Goal: Navigation & Orientation: Find specific page/section

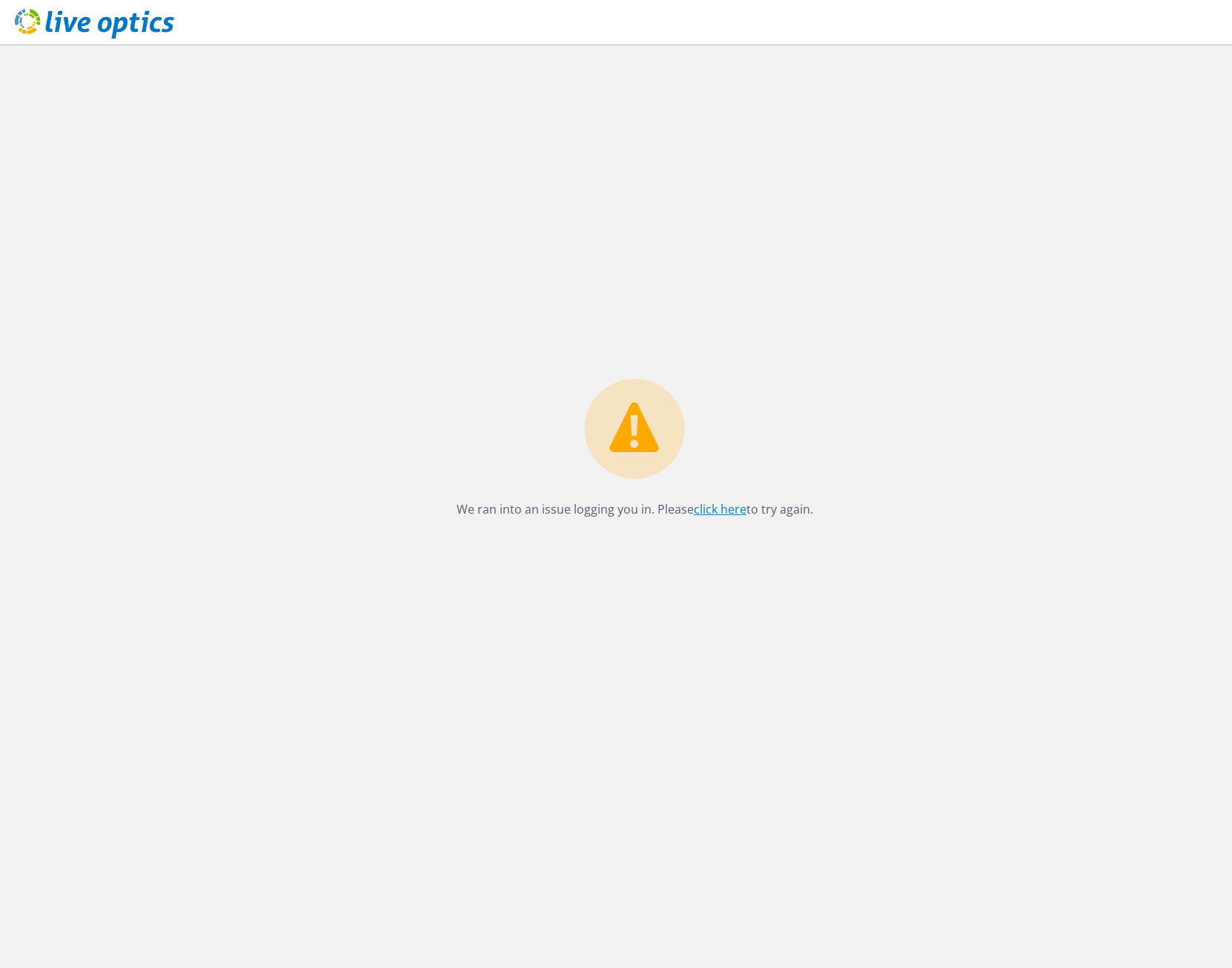
click at [713, 515] on link "click here" at bounding box center [720, 509] width 53 height 16
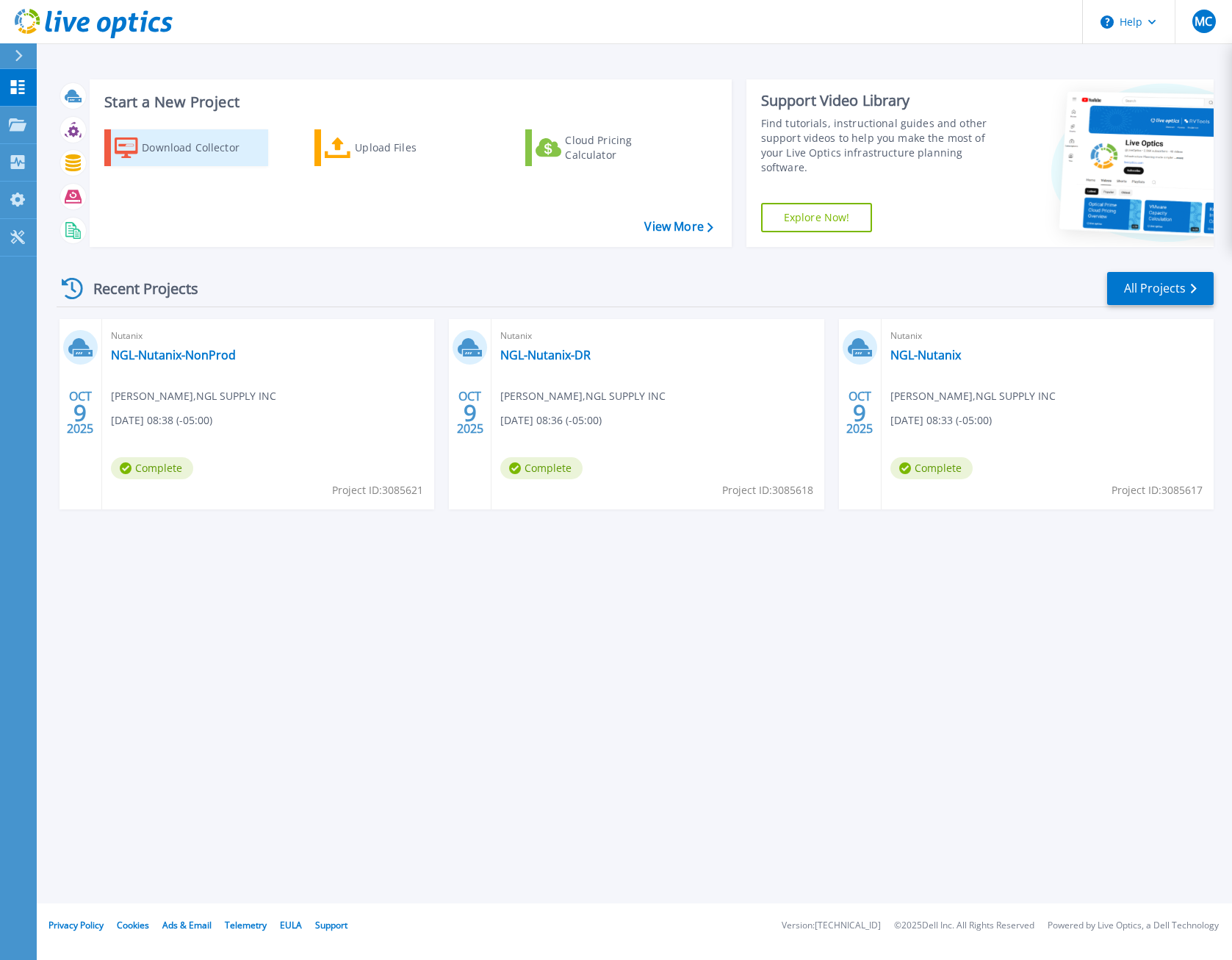
click at [181, 141] on div "Download Collector" at bounding box center [200, 147] width 117 height 29
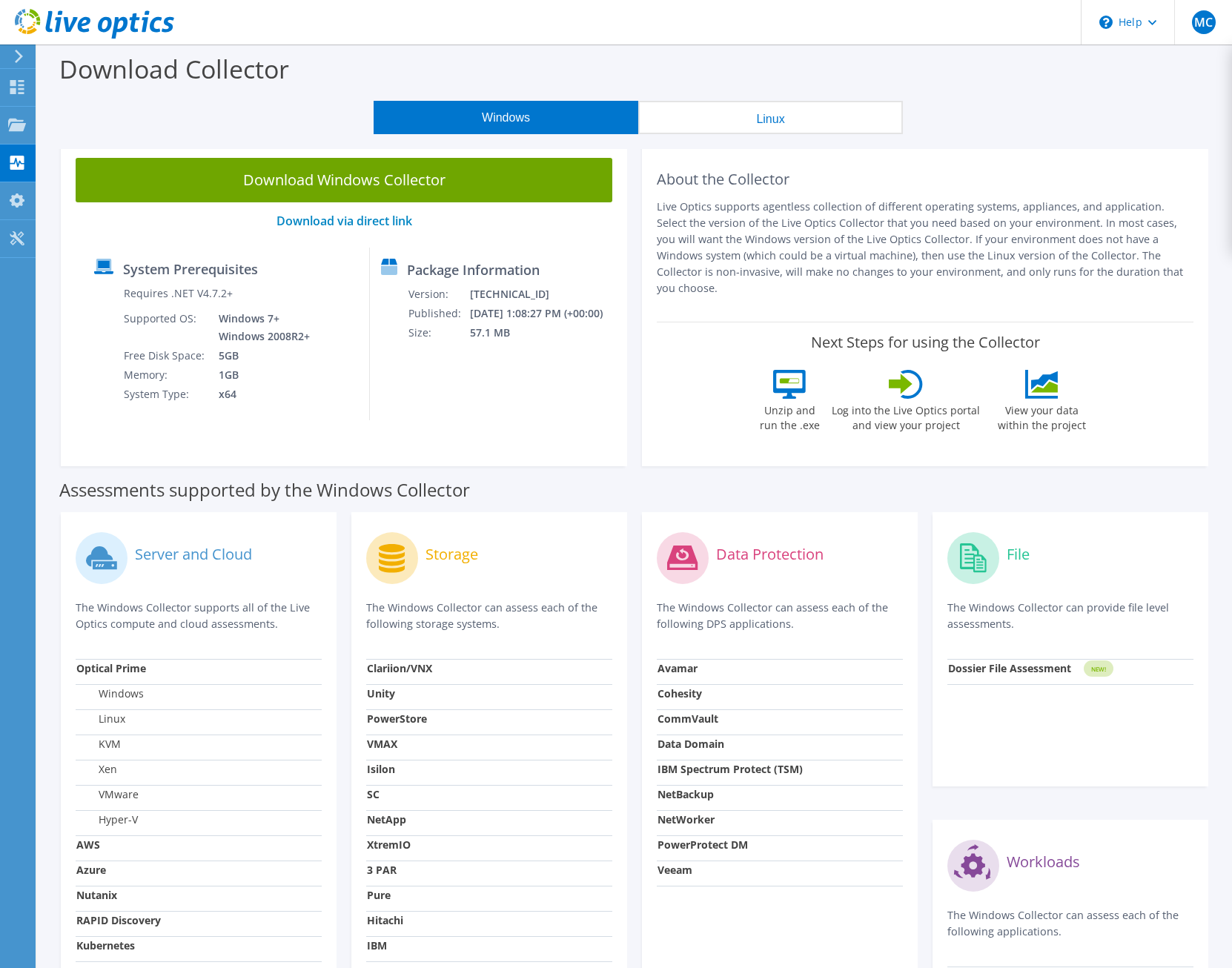
click at [726, 118] on button "Linux" at bounding box center [770, 117] width 264 height 34
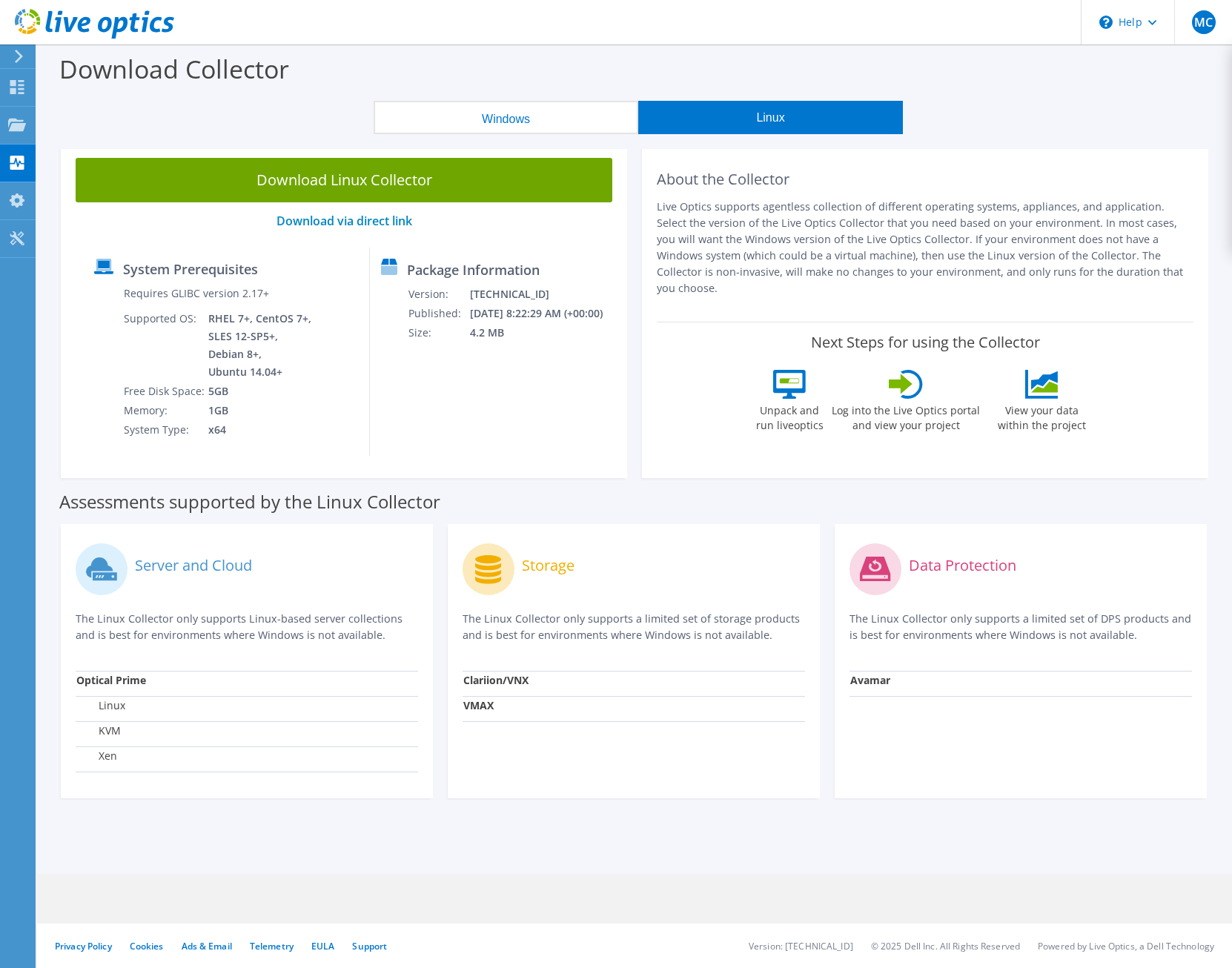
click at [502, 120] on button "Windows" at bounding box center [506, 117] width 264 height 34
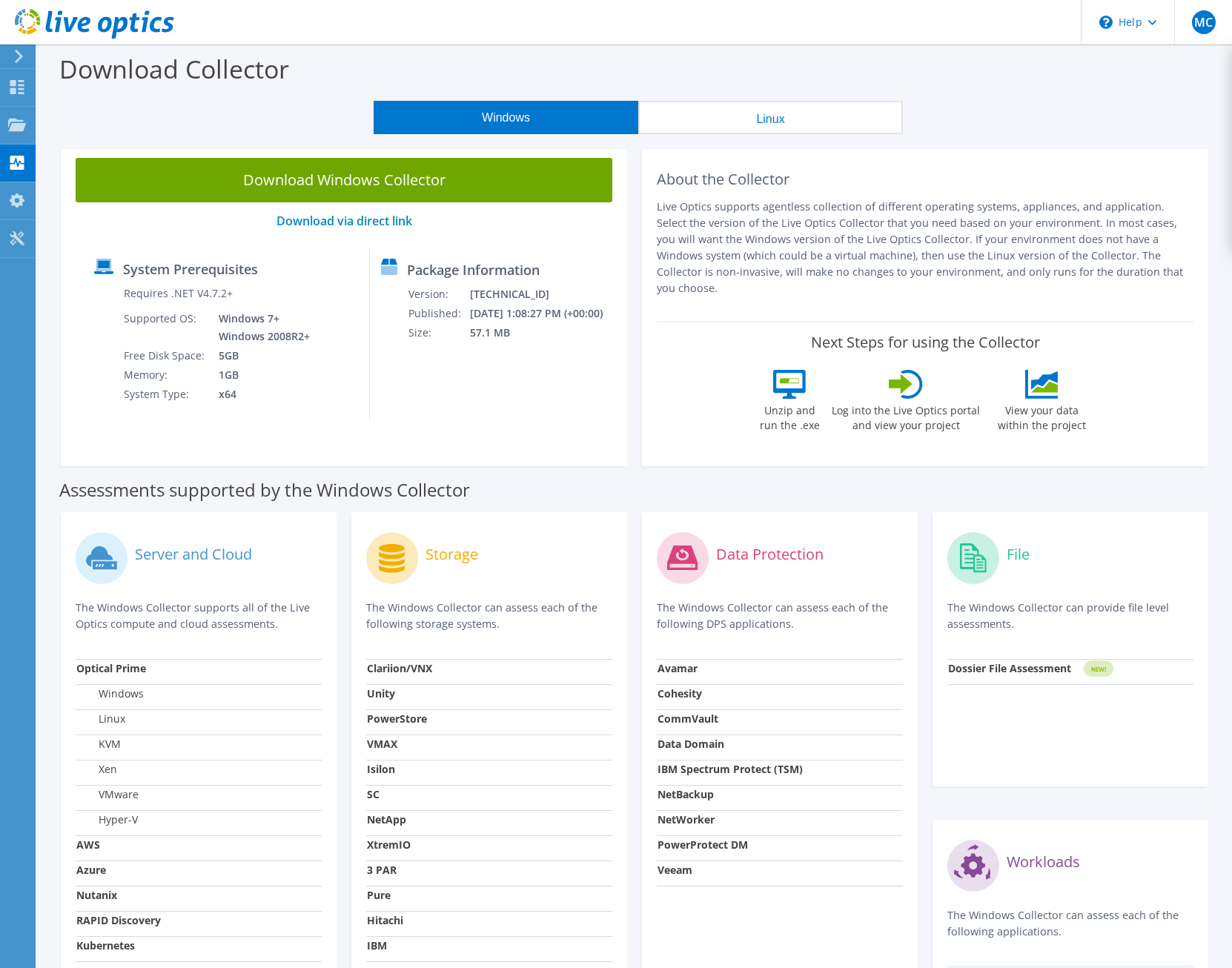
click at [707, 122] on button "Linux" at bounding box center [770, 117] width 264 height 34
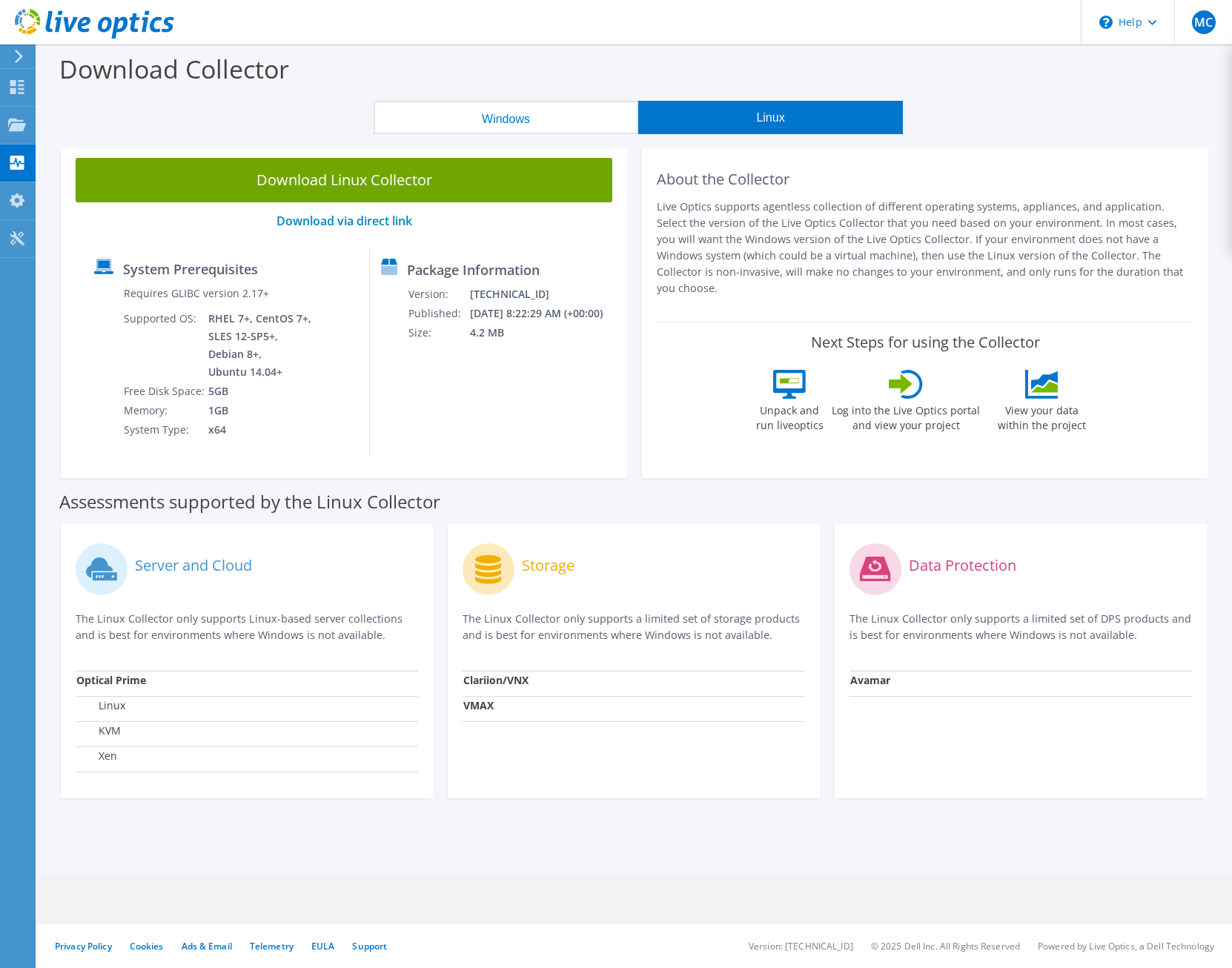
click at [520, 119] on button "Windows" at bounding box center [506, 117] width 264 height 34
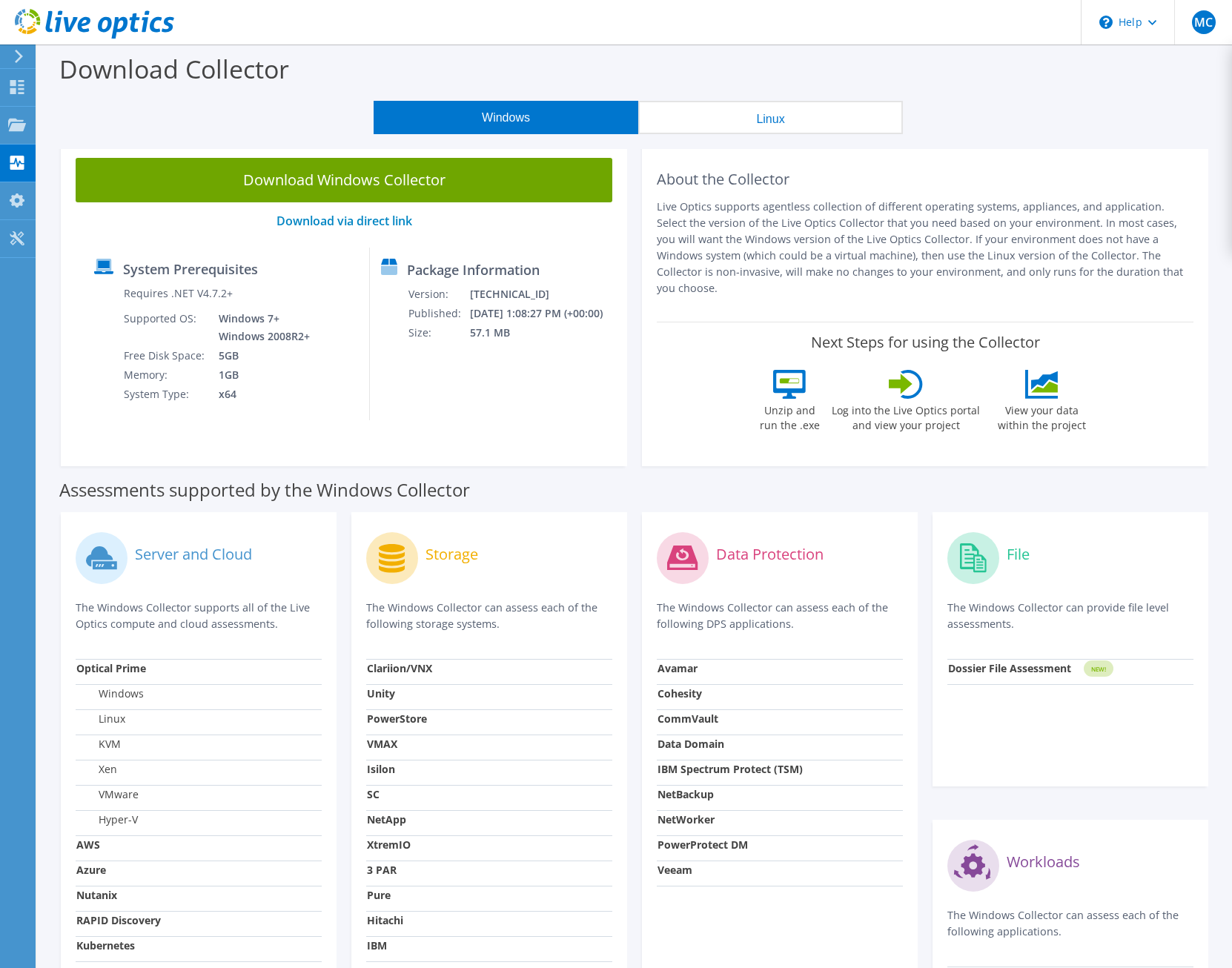
scroll to position [185, 0]
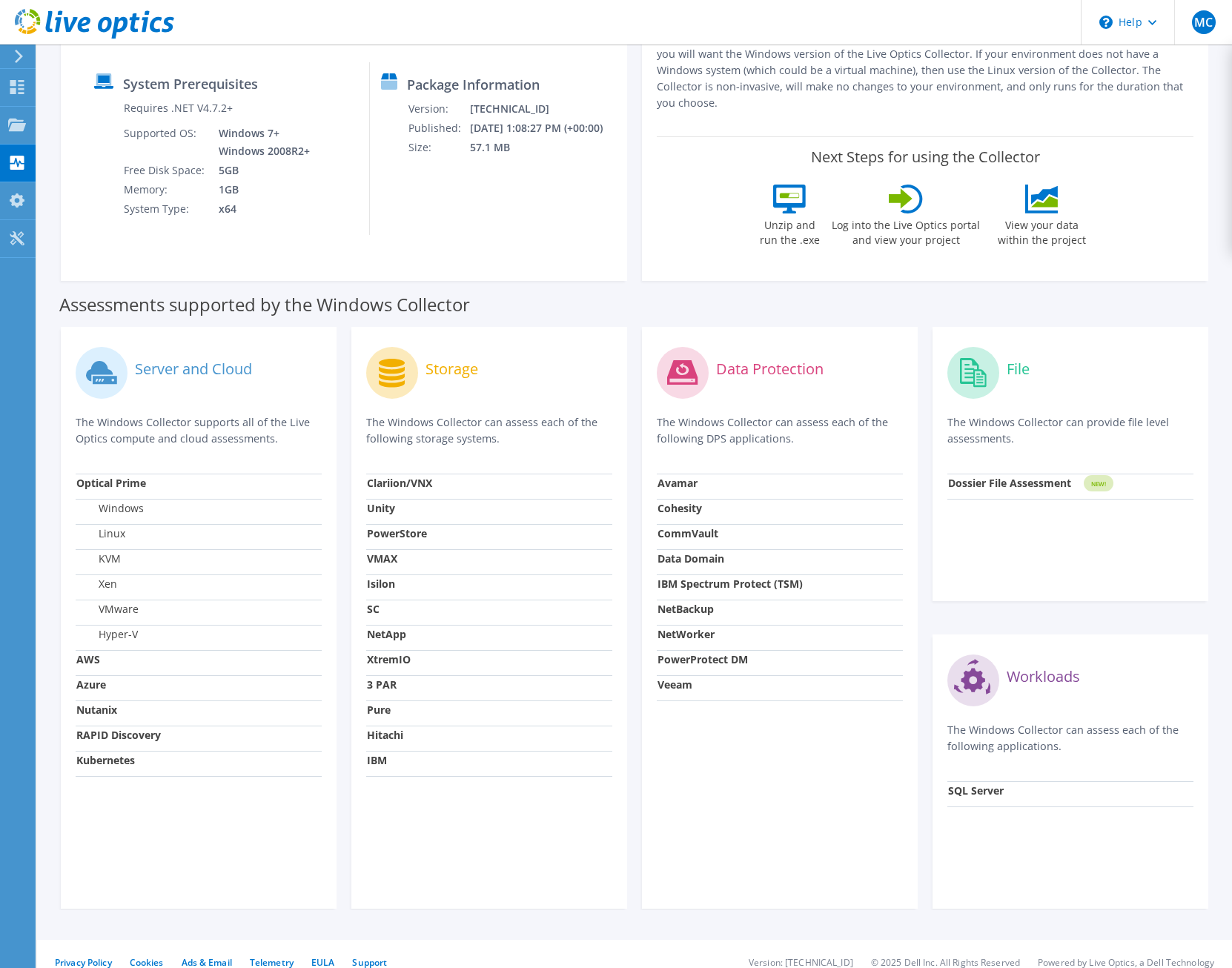
click at [97, 702] on strong "Nutanix" at bounding box center [97, 709] width 41 height 14
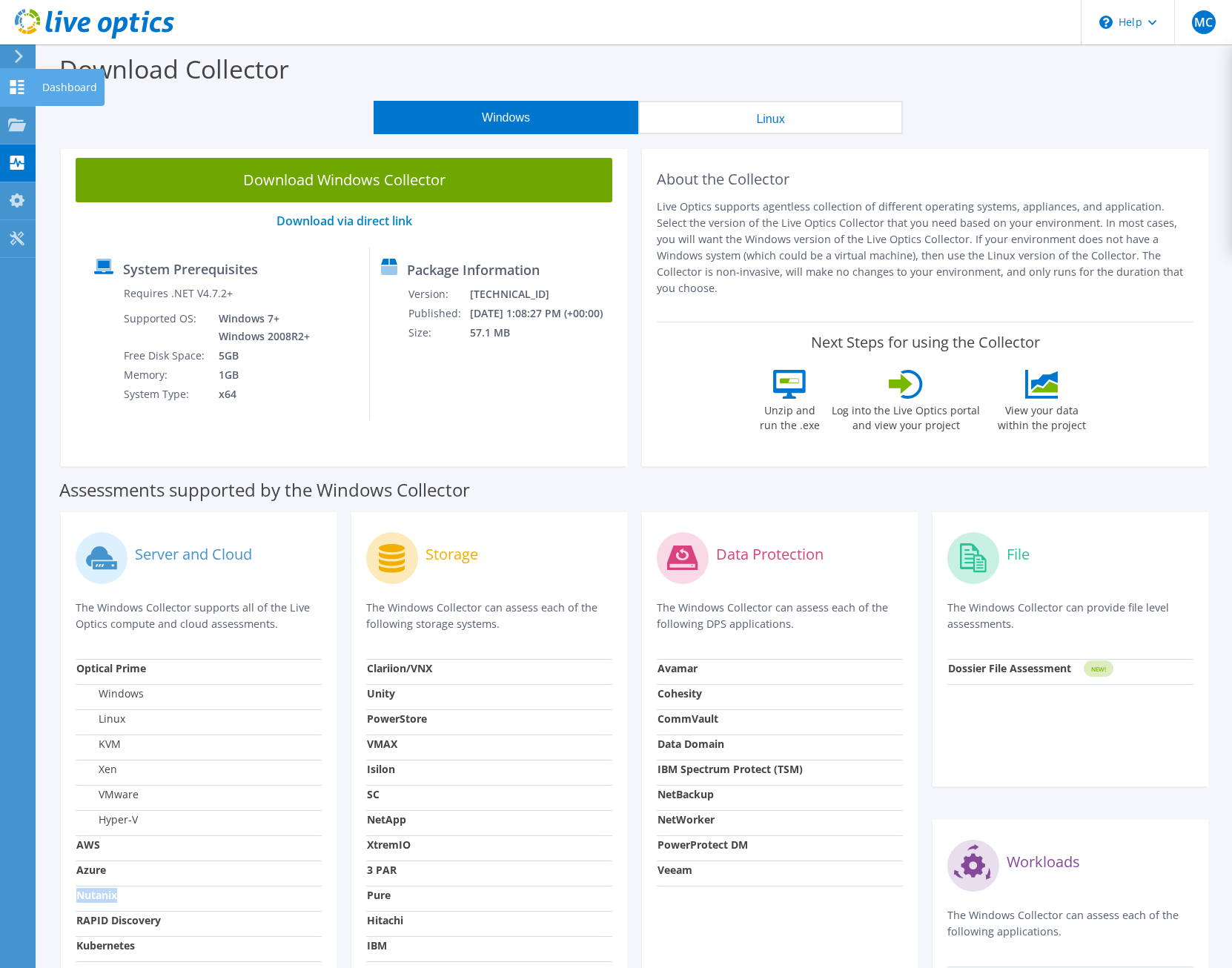
click at [15, 89] on use at bounding box center [18, 87] width 14 height 14
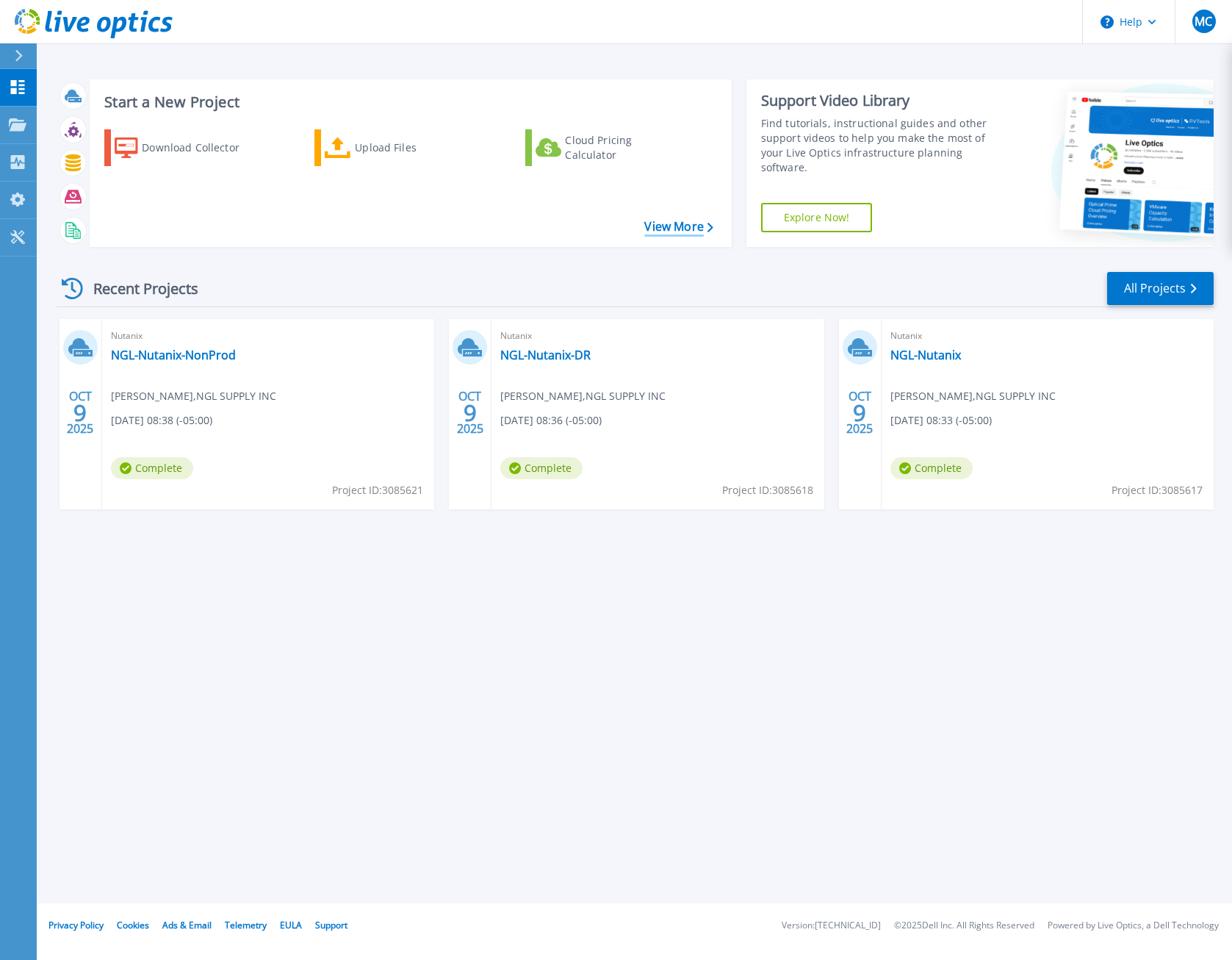
click at [697, 231] on link "View More" at bounding box center [679, 227] width 68 height 14
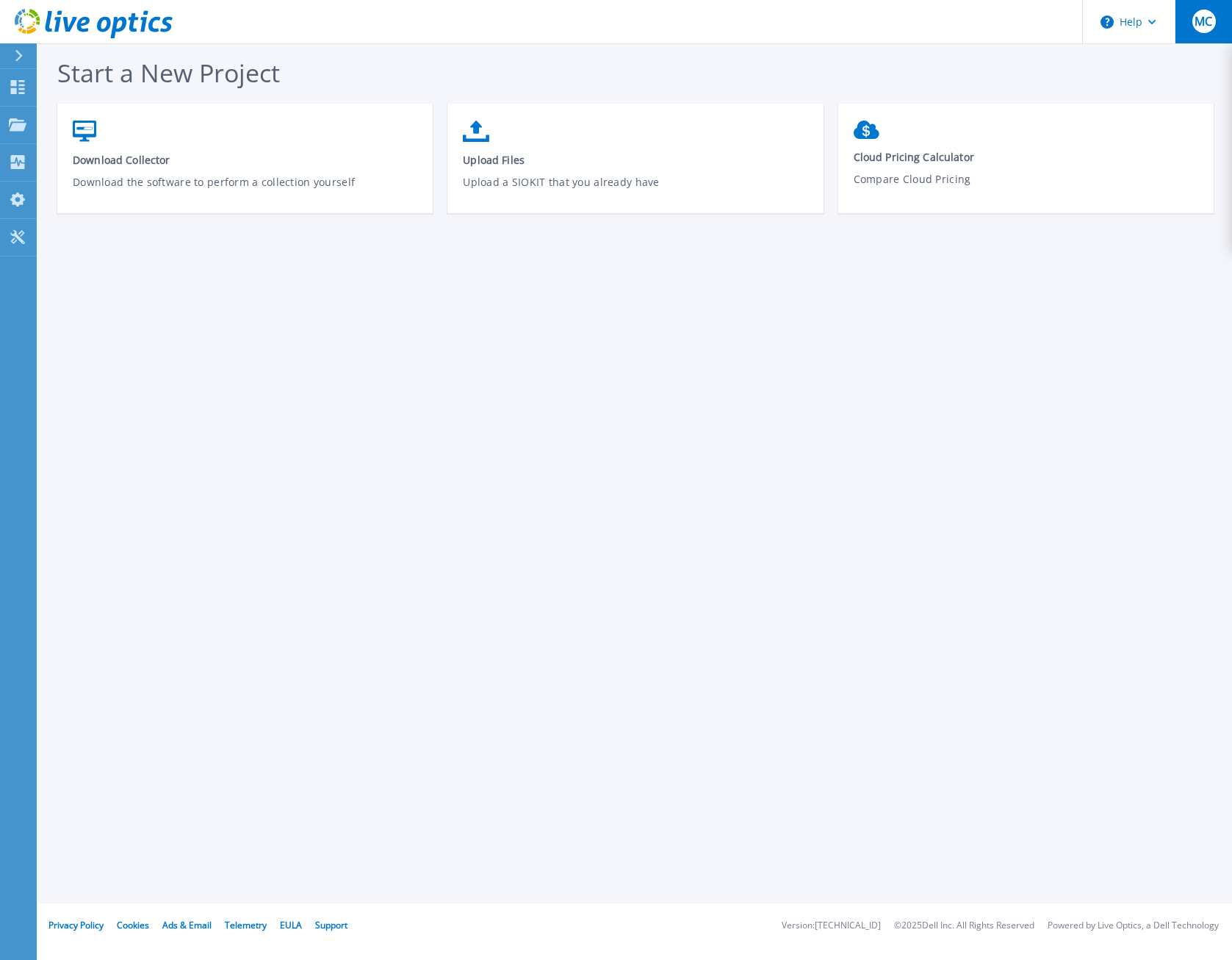
click at [1200, 25] on span "MC" at bounding box center [1203, 21] width 17 height 12
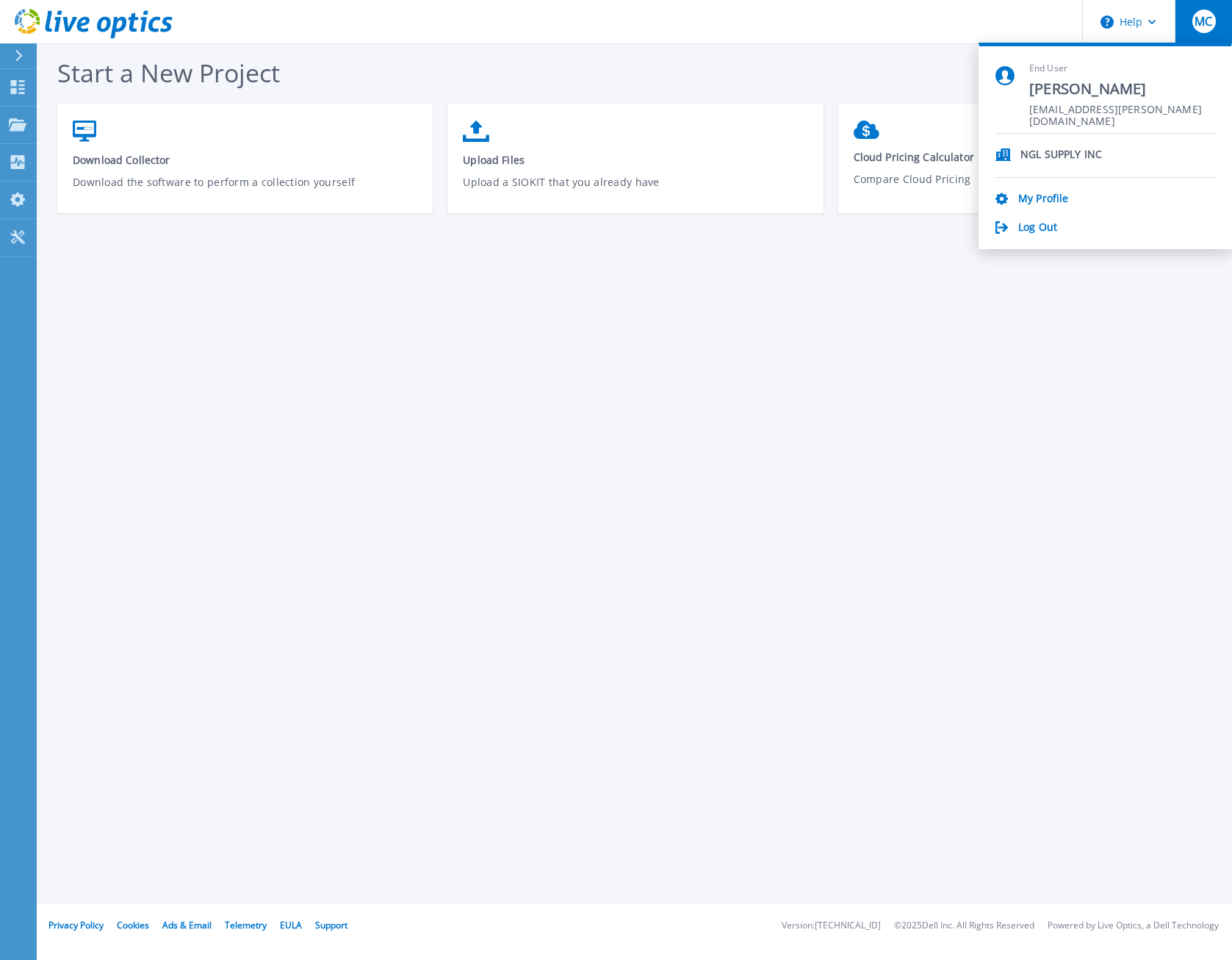
click at [1074, 152] on p "NGL SUPPLY INC" at bounding box center [1061, 155] width 82 height 14
click at [25, 51] on div at bounding box center [25, 56] width 24 height 25
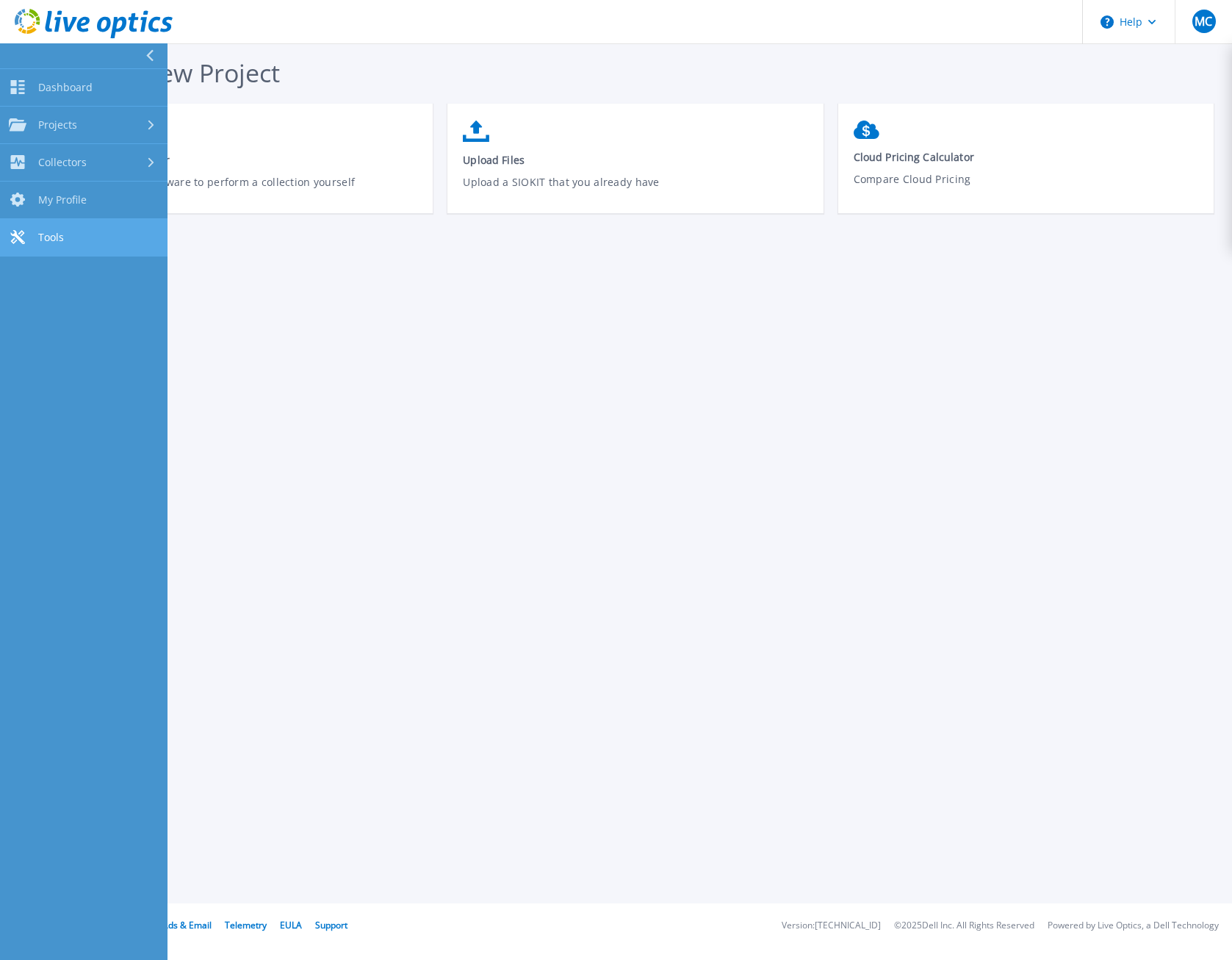
click at [44, 235] on span "Tools" at bounding box center [51, 237] width 25 height 13
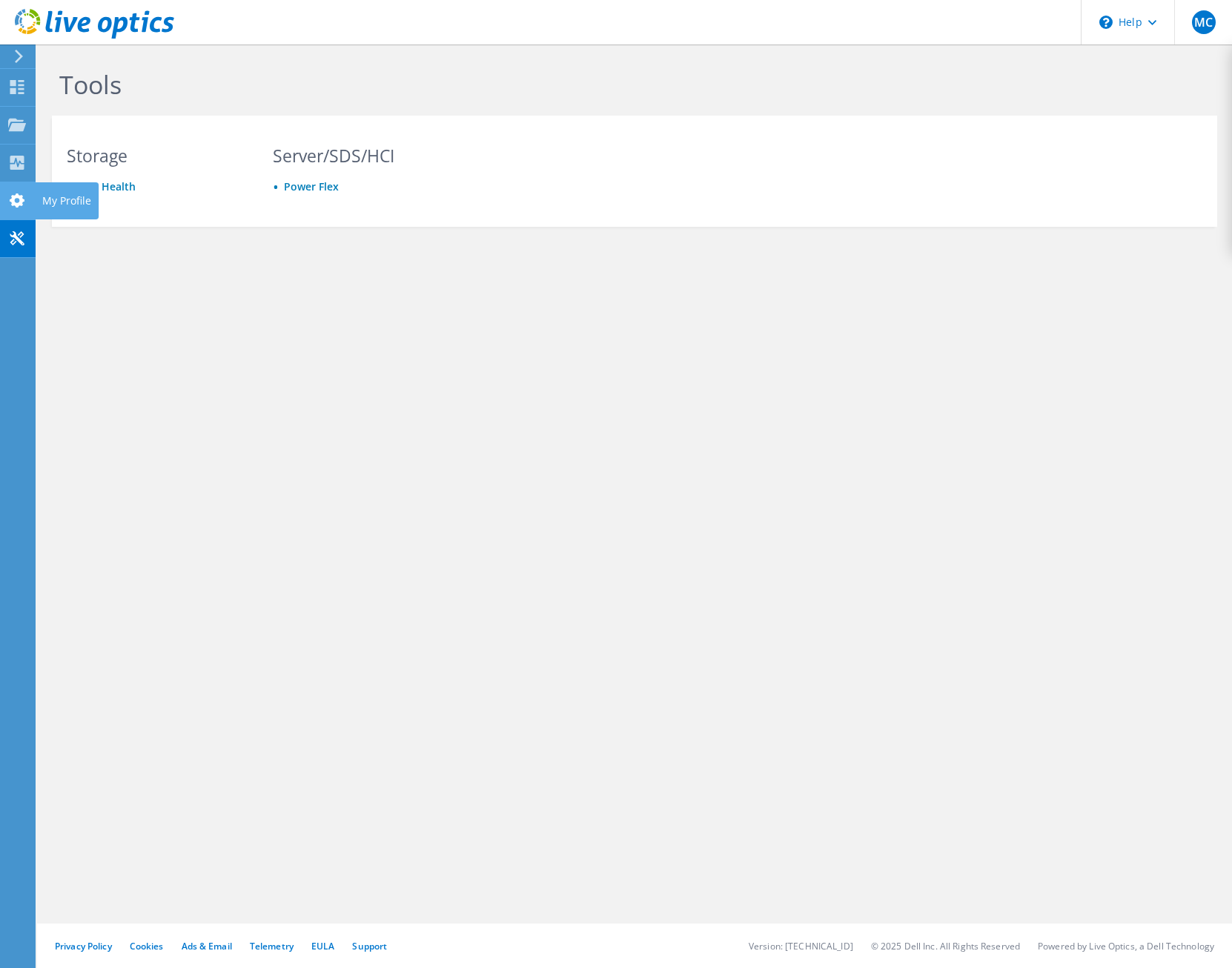
click at [58, 199] on div "My Profile" at bounding box center [67, 200] width 64 height 37
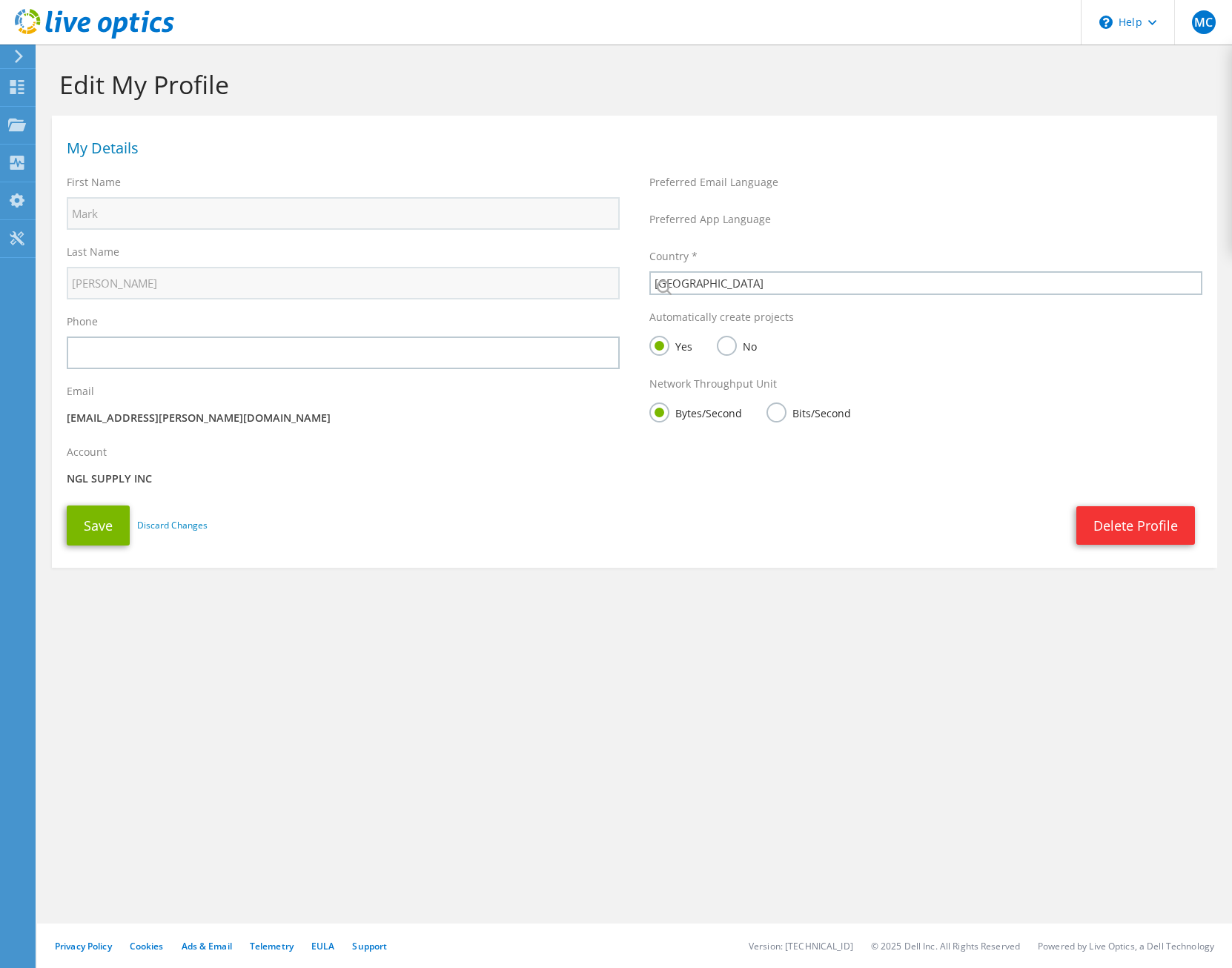
select select "224"
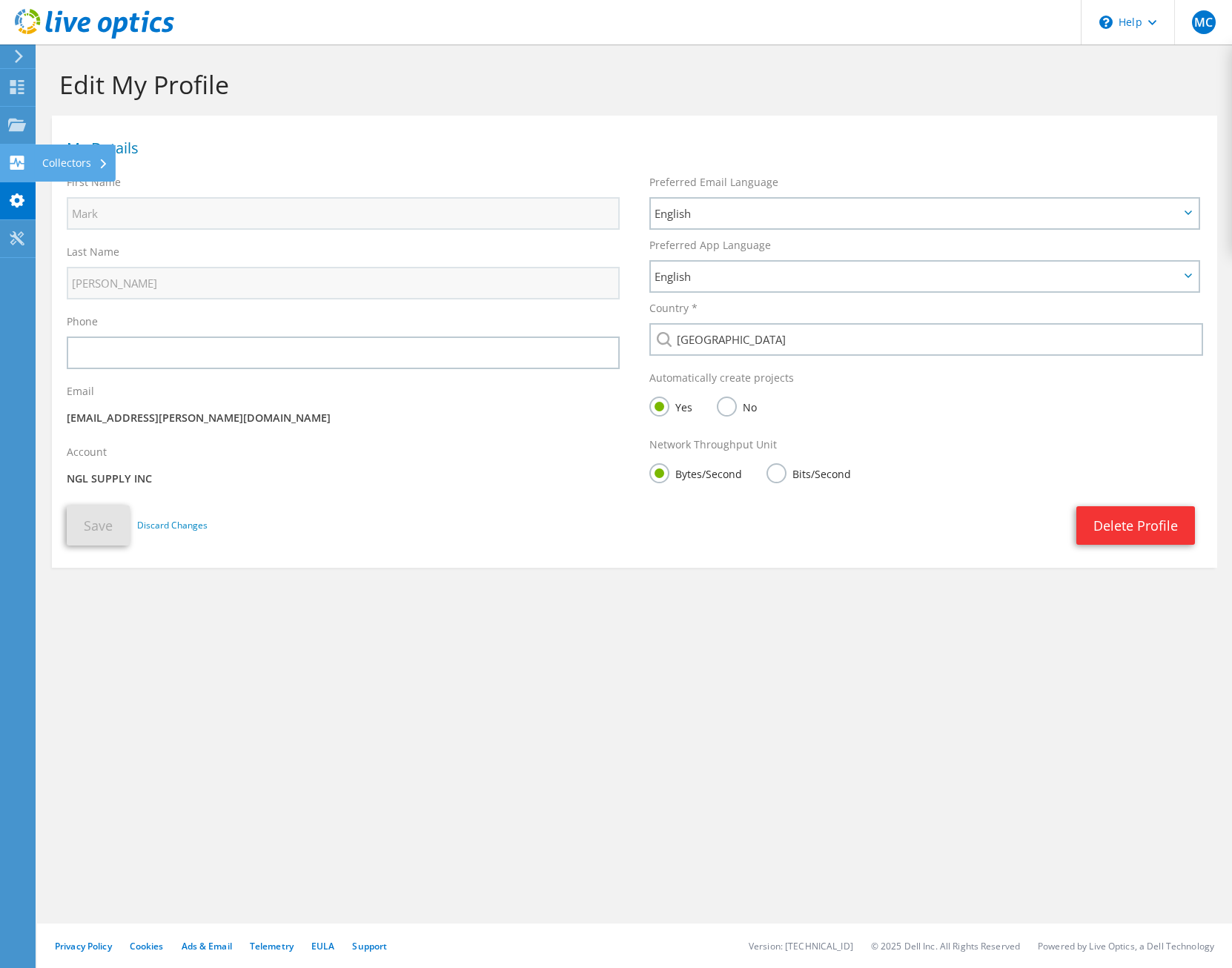
click at [13, 165] on use at bounding box center [18, 163] width 14 height 14
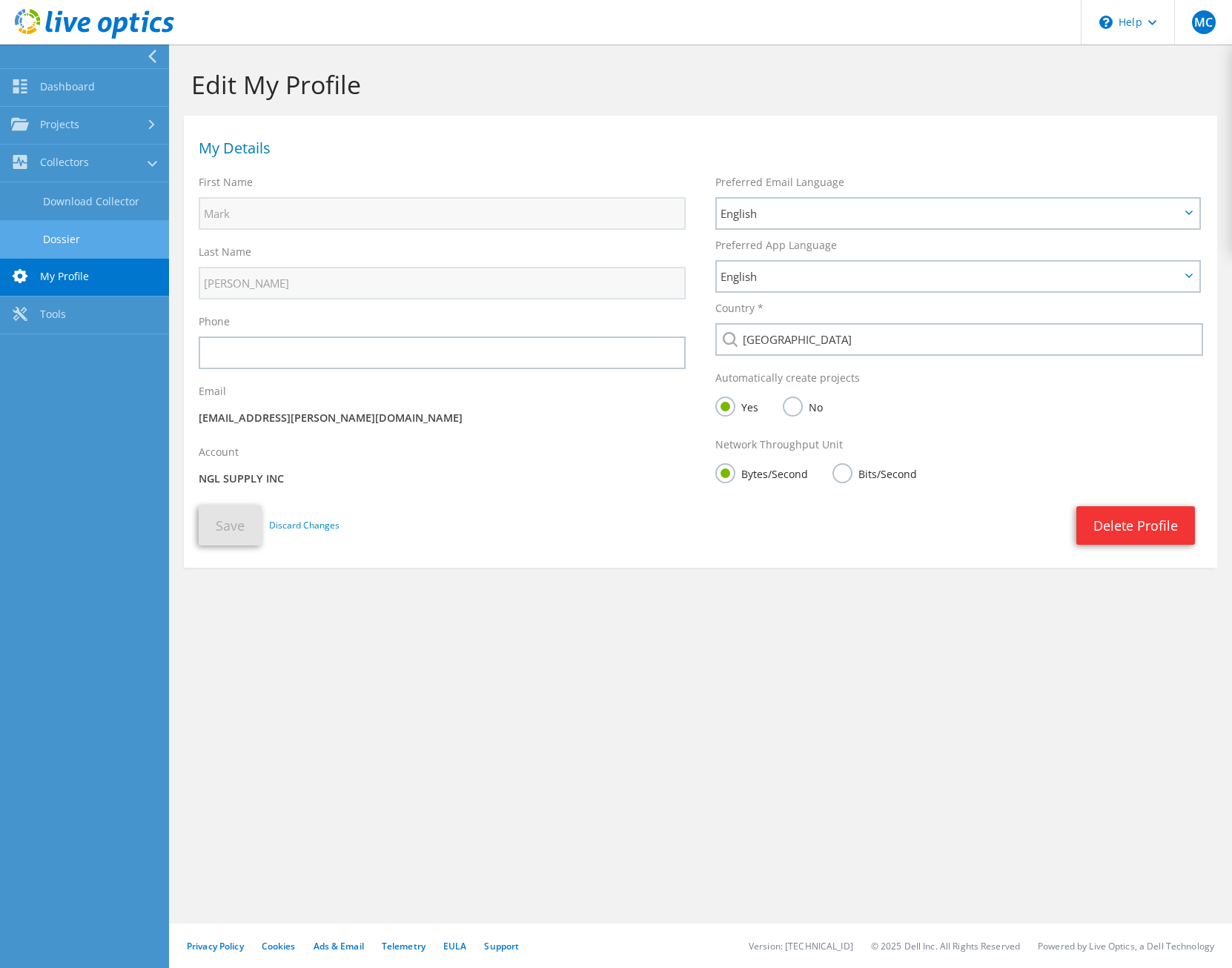
click at [65, 239] on link "Dossier" at bounding box center [85, 239] width 169 height 38
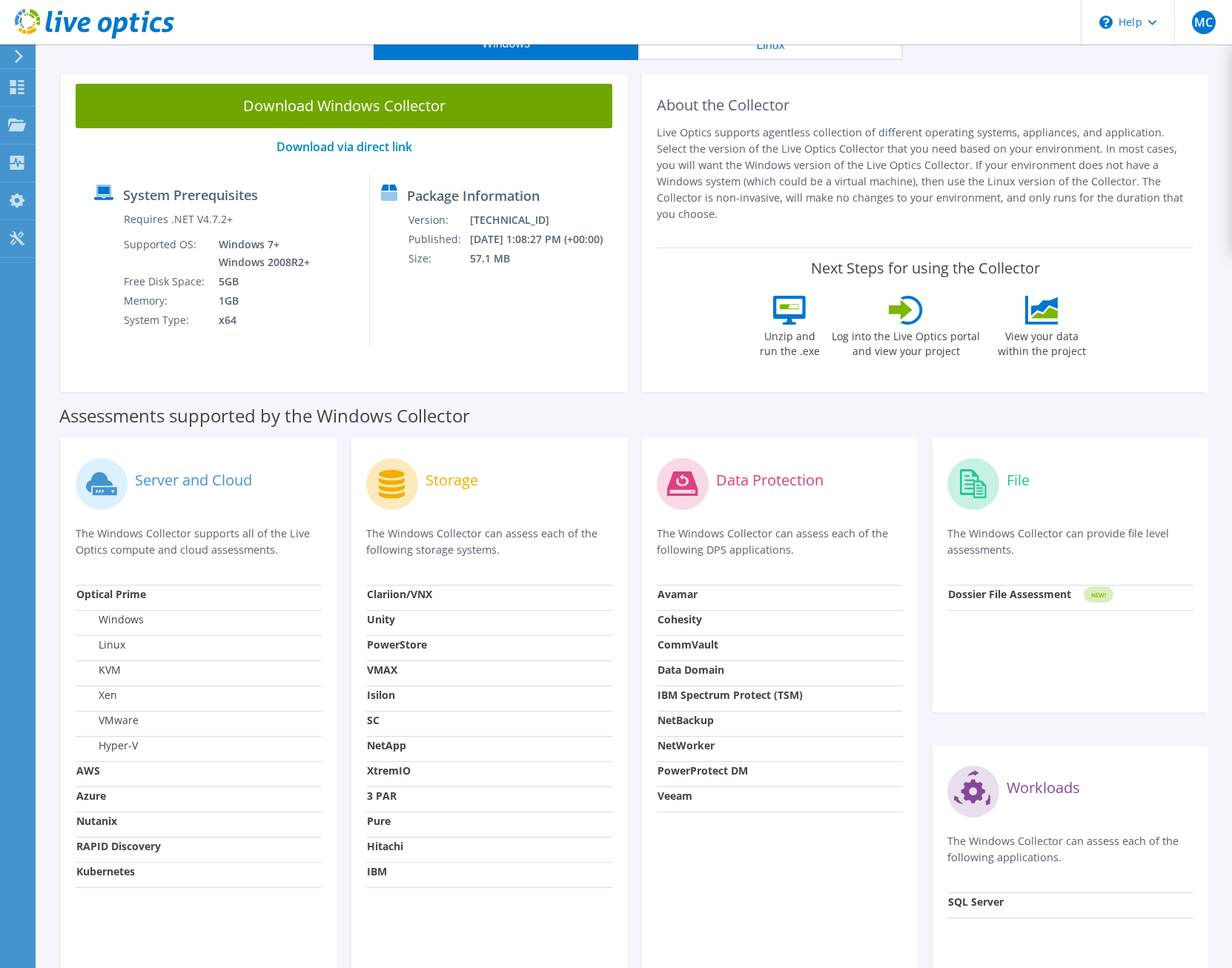
scroll to position [111, 0]
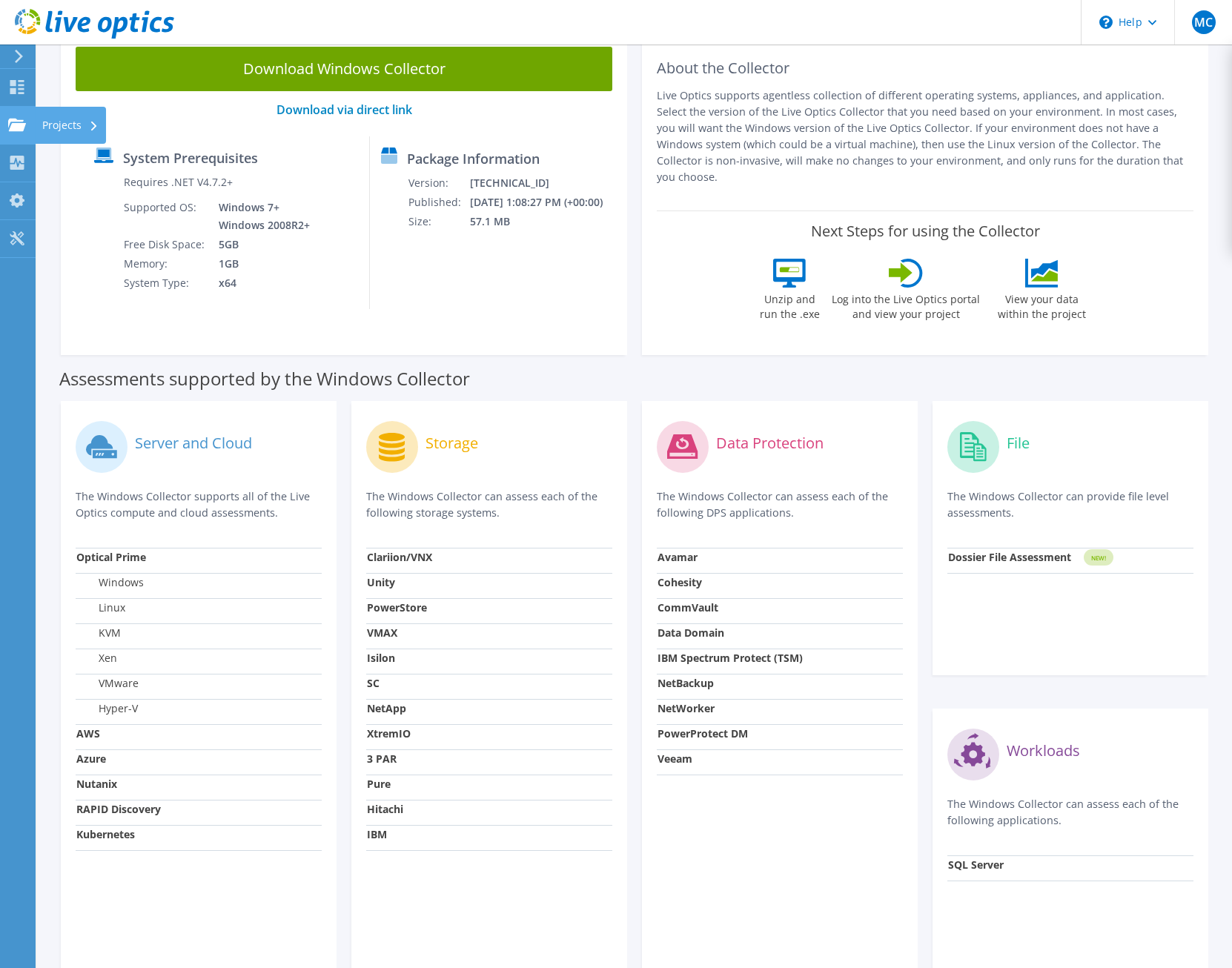
click at [22, 126] on use at bounding box center [17, 125] width 18 height 13
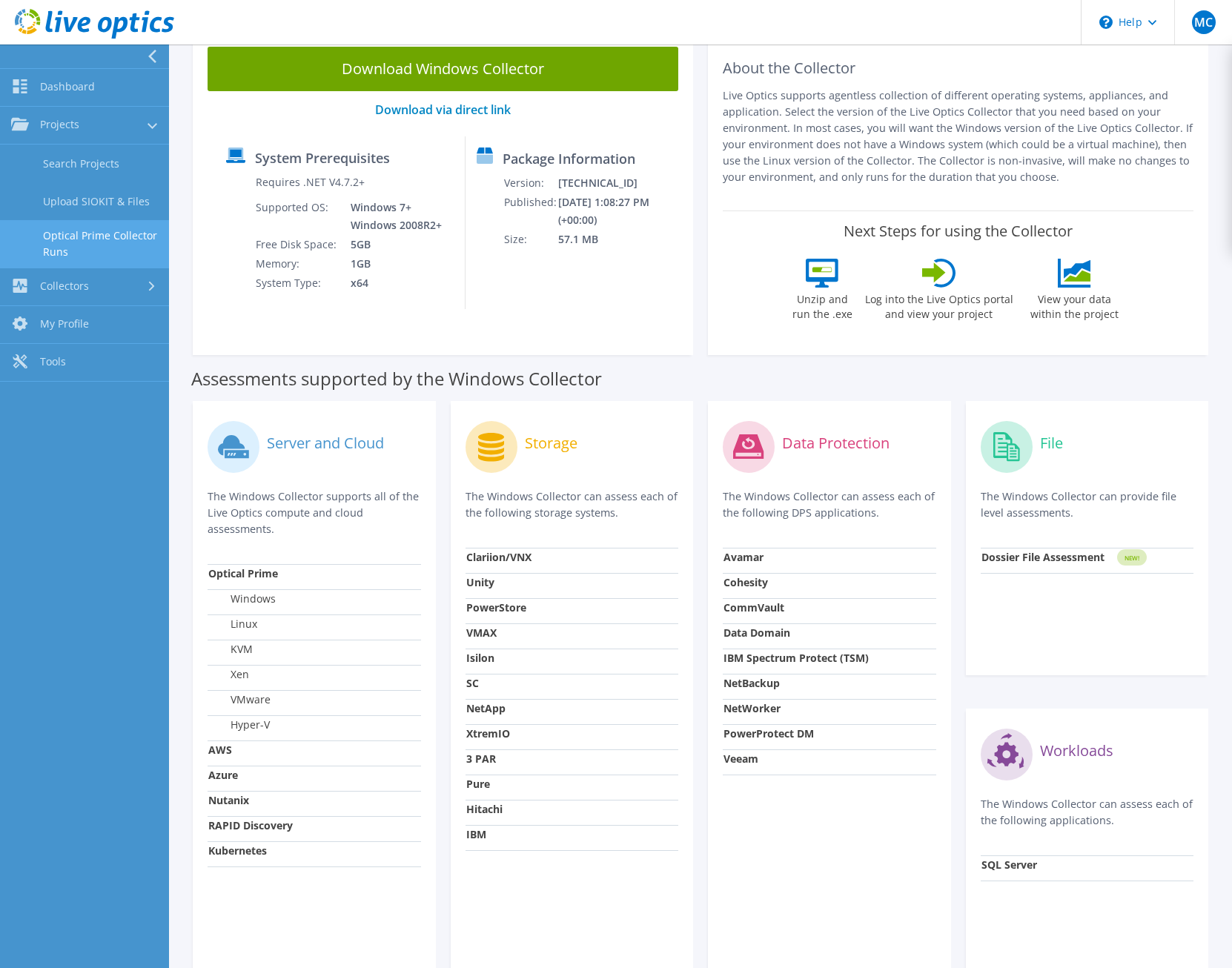
click at [82, 240] on link "Optical Prime Collector Runs" at bounding box center [85, 244] width 169 height 47
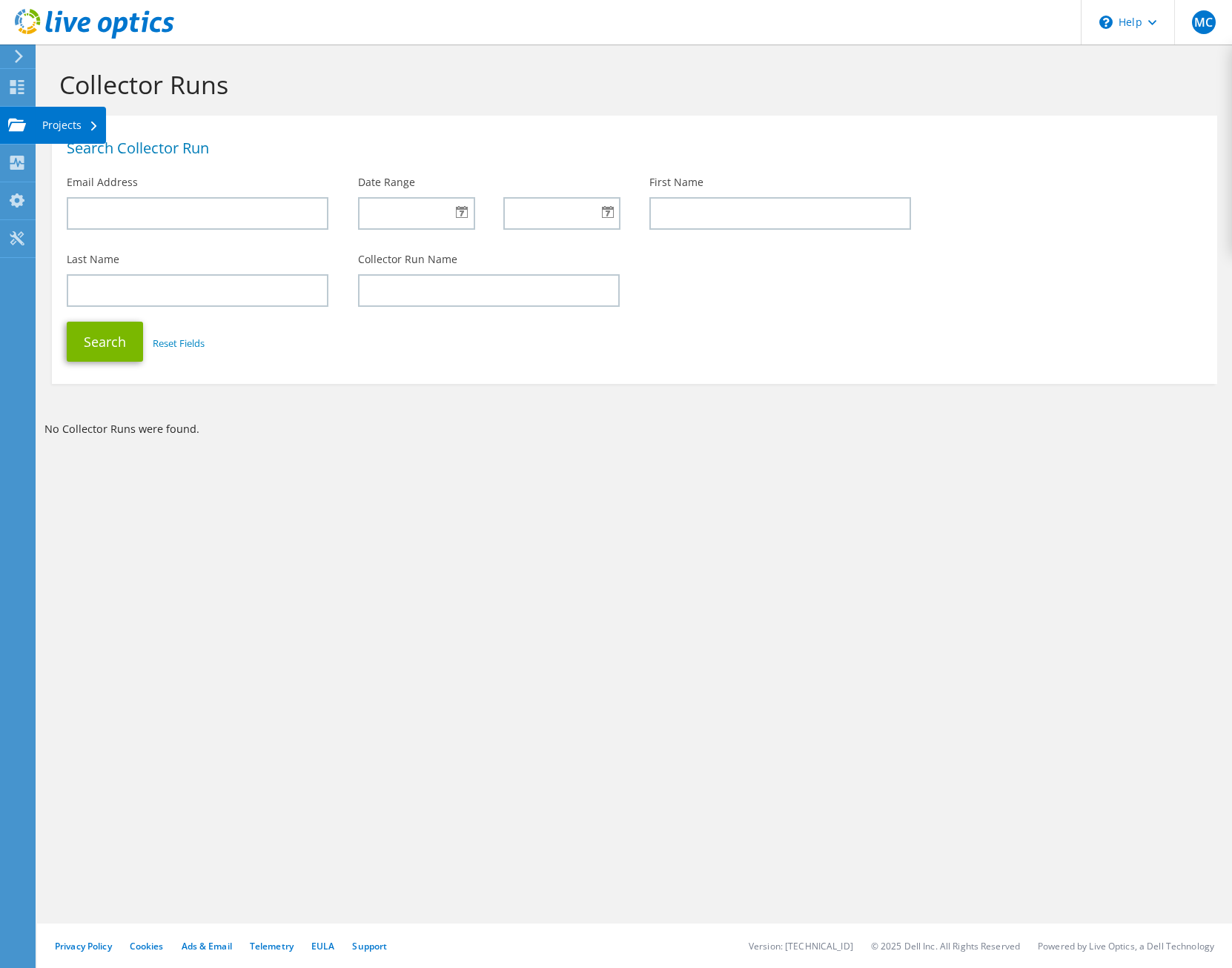
click at [61, 133] on div "Projects" at bounding box center [70, 125] width 71 height 37
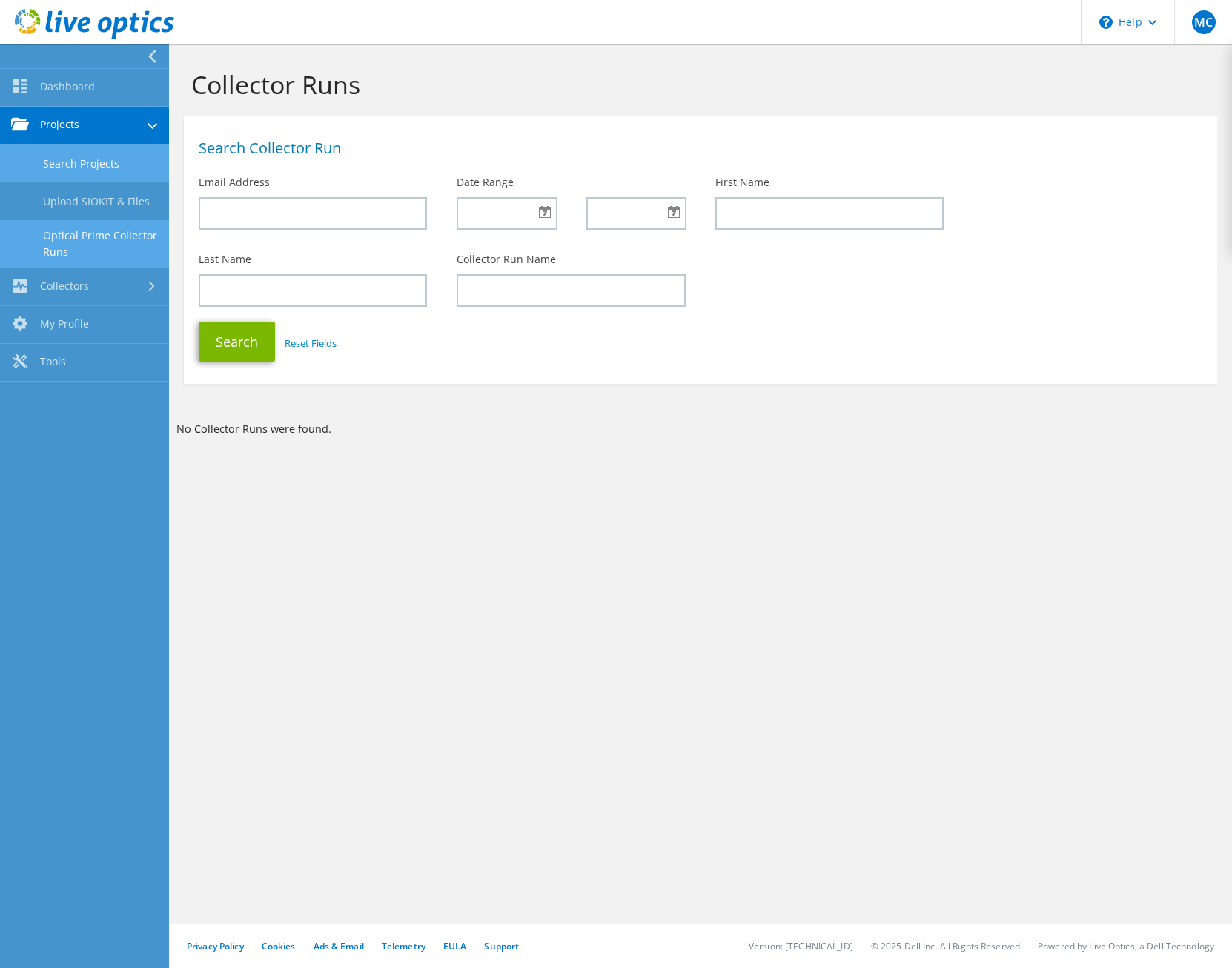
click at [65, 161] on link "Search Projects" at bounding box center [85, 163] width 169 height 38
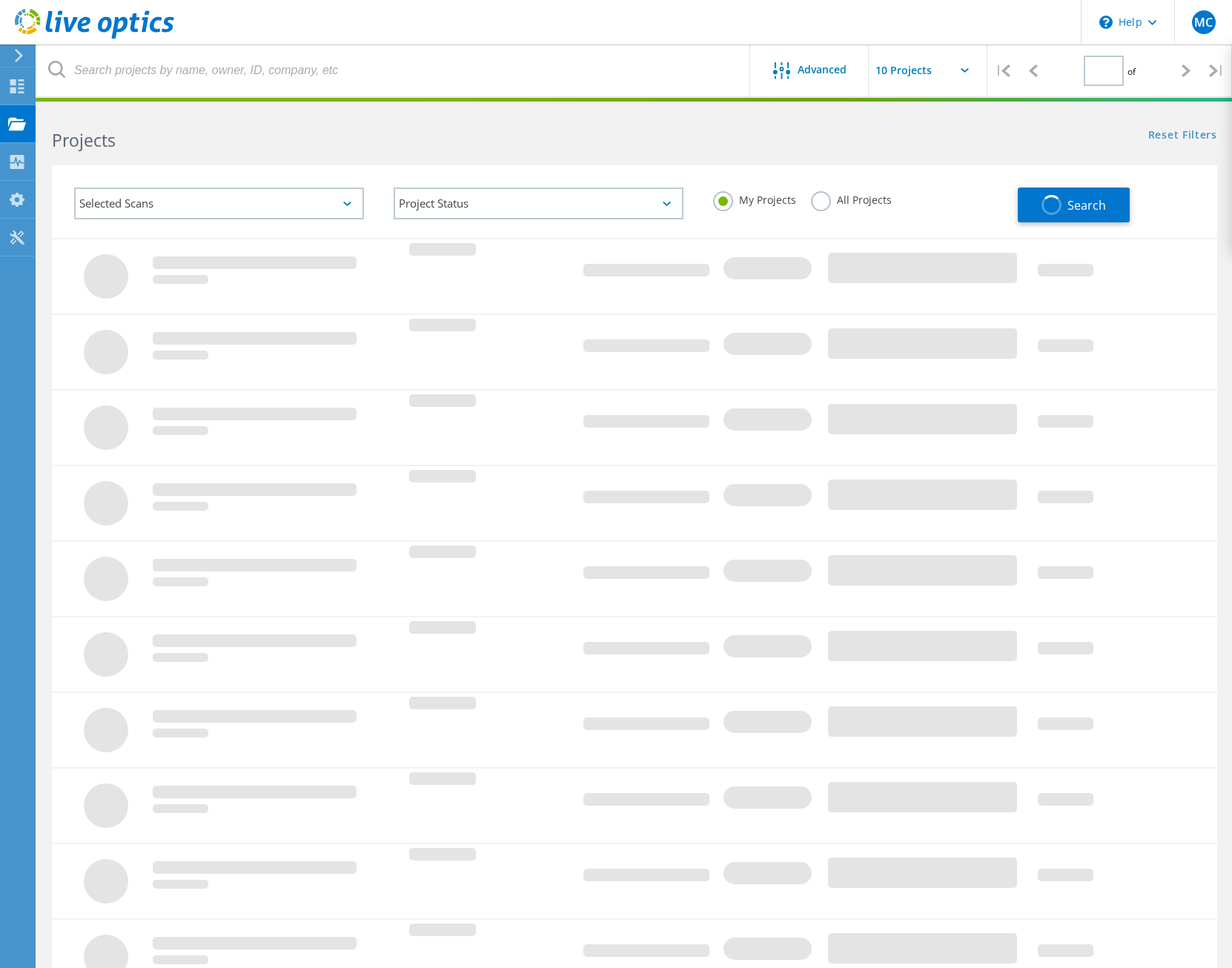
type input "1"
